Goal: Task Accomplishment & Management: Complete application form

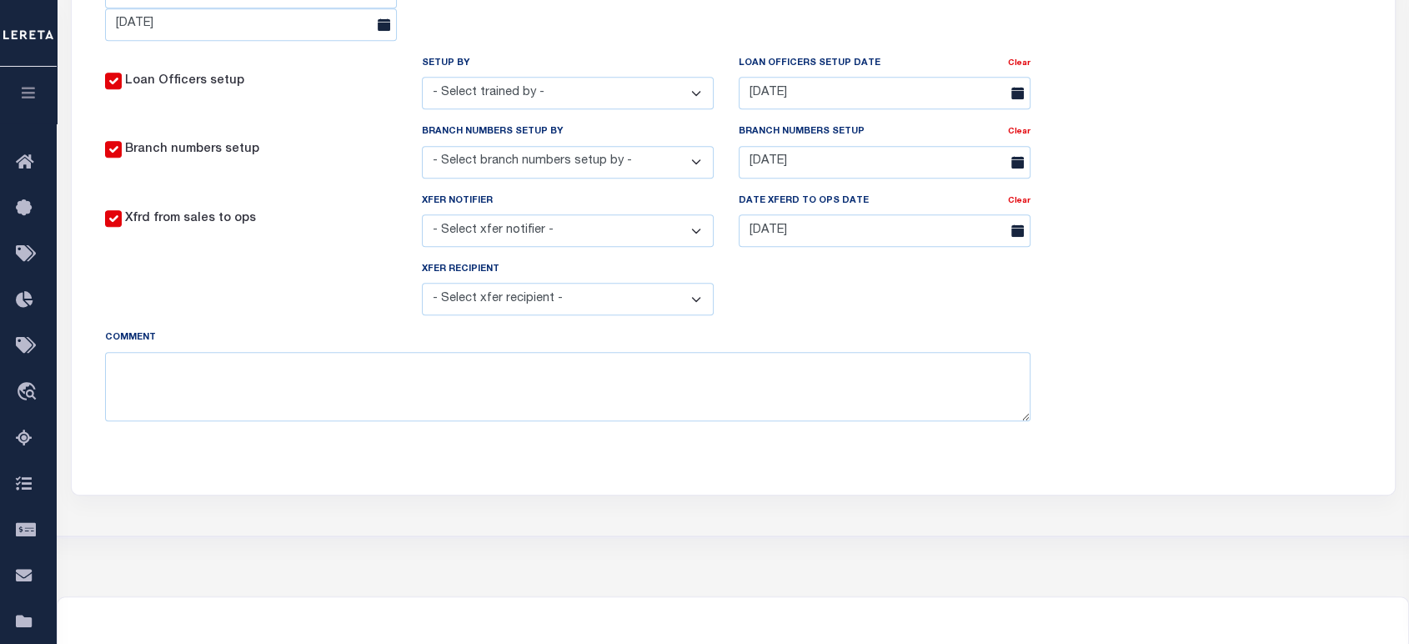
scroll to position [926, 0]
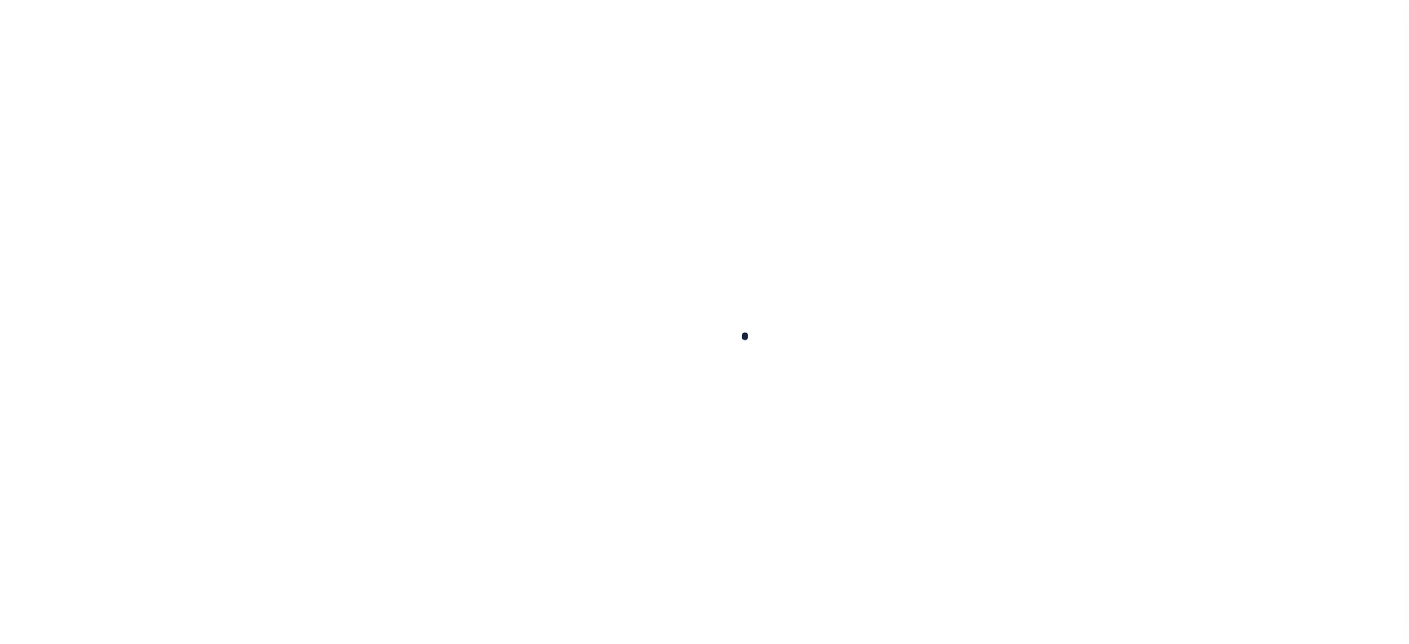
select select
type input "VB"
type input "1011"
type input "VB"
type input "Guy"
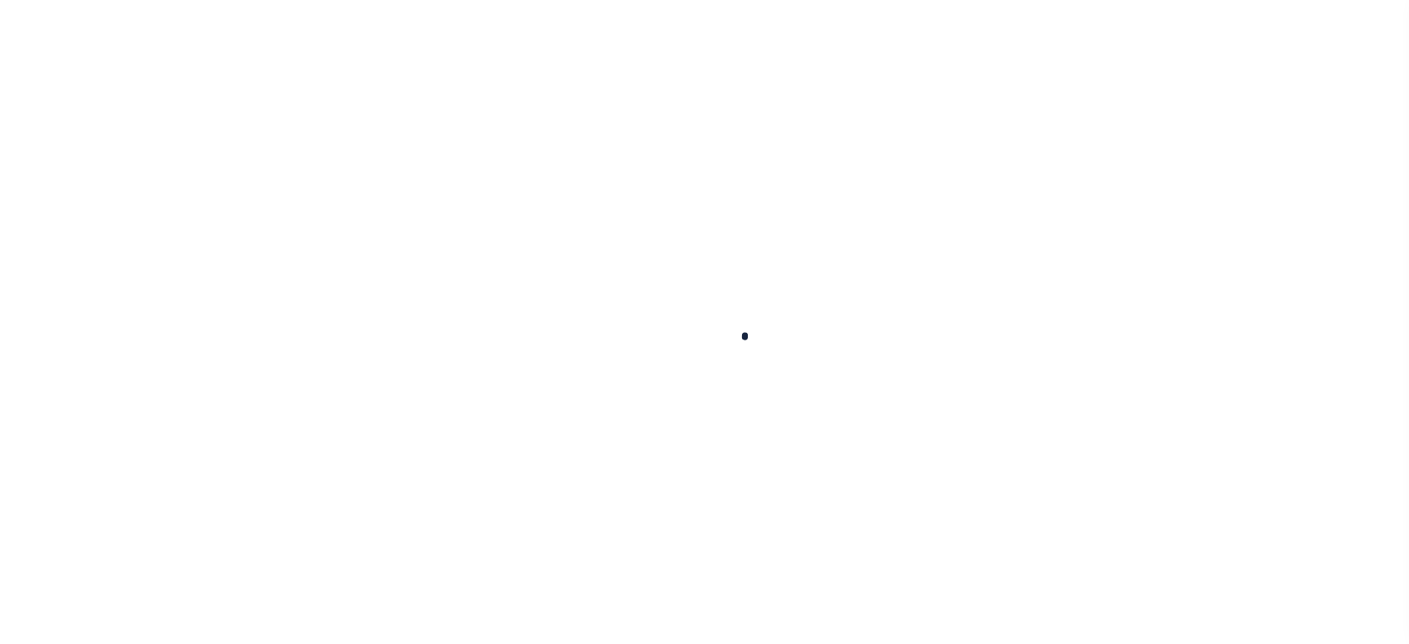
type input "[GEOGRAPHIC_DATA]"
select select "Mixed Portfolio"
type input "[PERSON_NAME]"
type input "[DATE]"
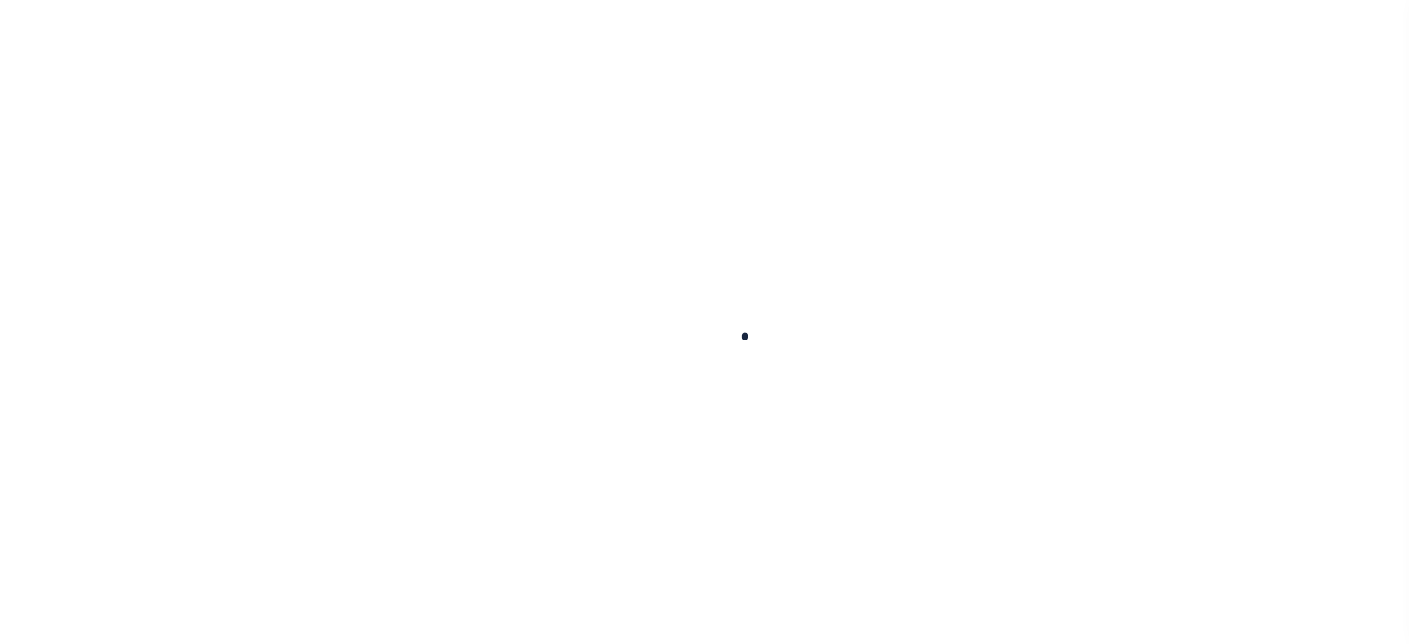
select select "Tier 3"
checkbox input "true"
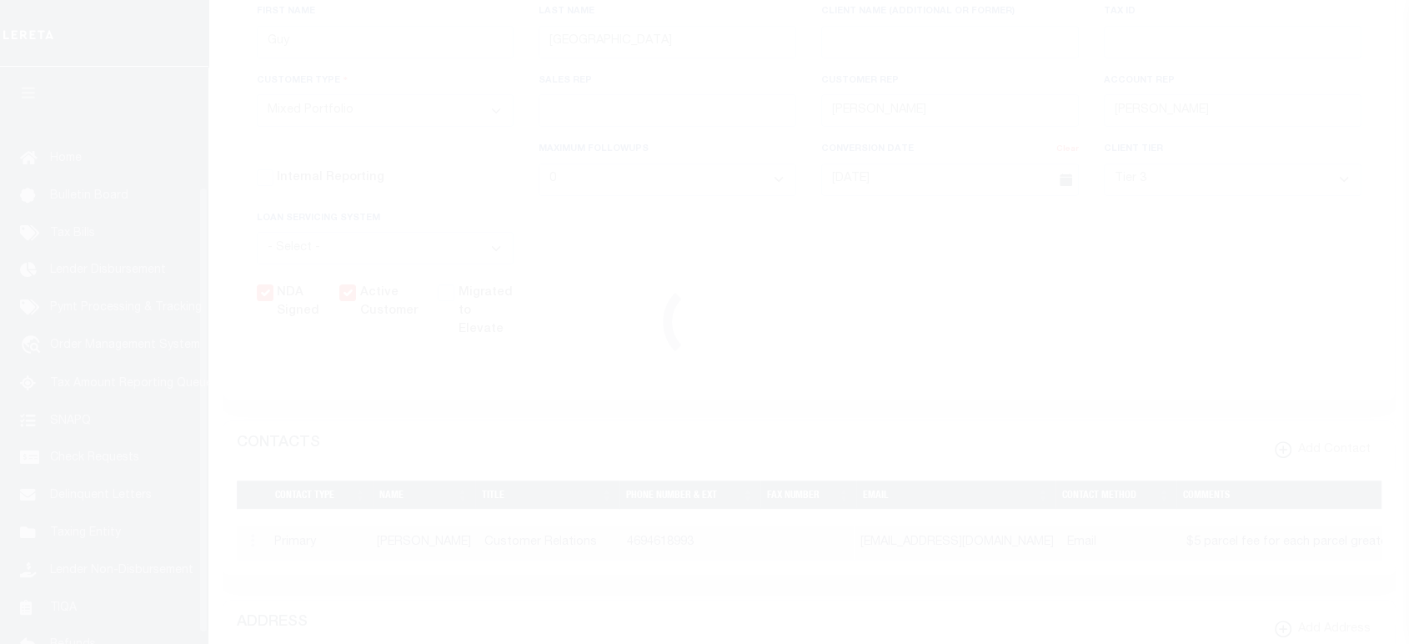
scroll to position [169, 0]
